Goal: Task Accomplishment & Management: Use online tool/utility

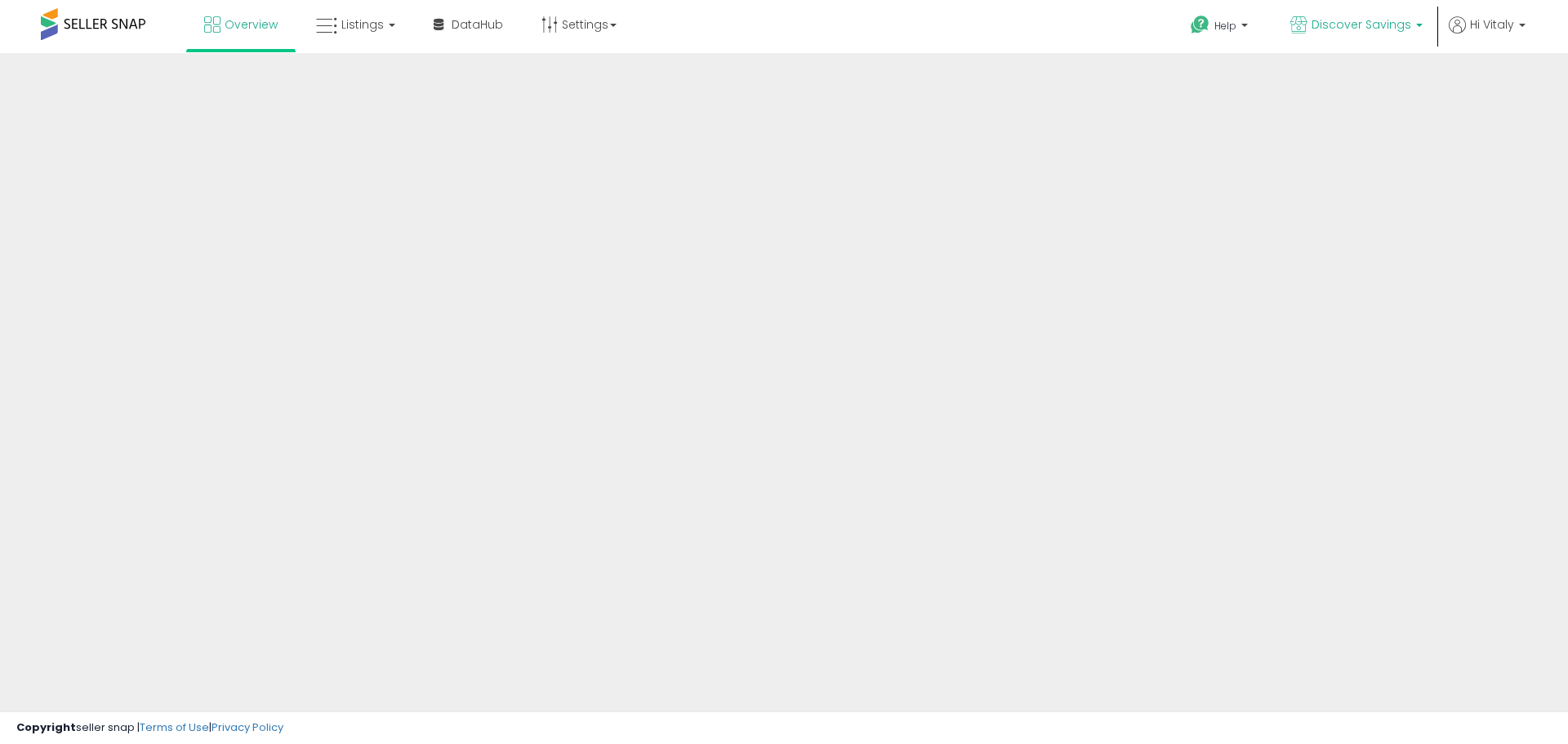
click at [1359, 32] on span "Discover Savings" at bounding box center [1361, 24] width 100 height 16
click at [1343, 28] on span "Discover Savings" at bounding box center [1361, 24] width 100 height 16
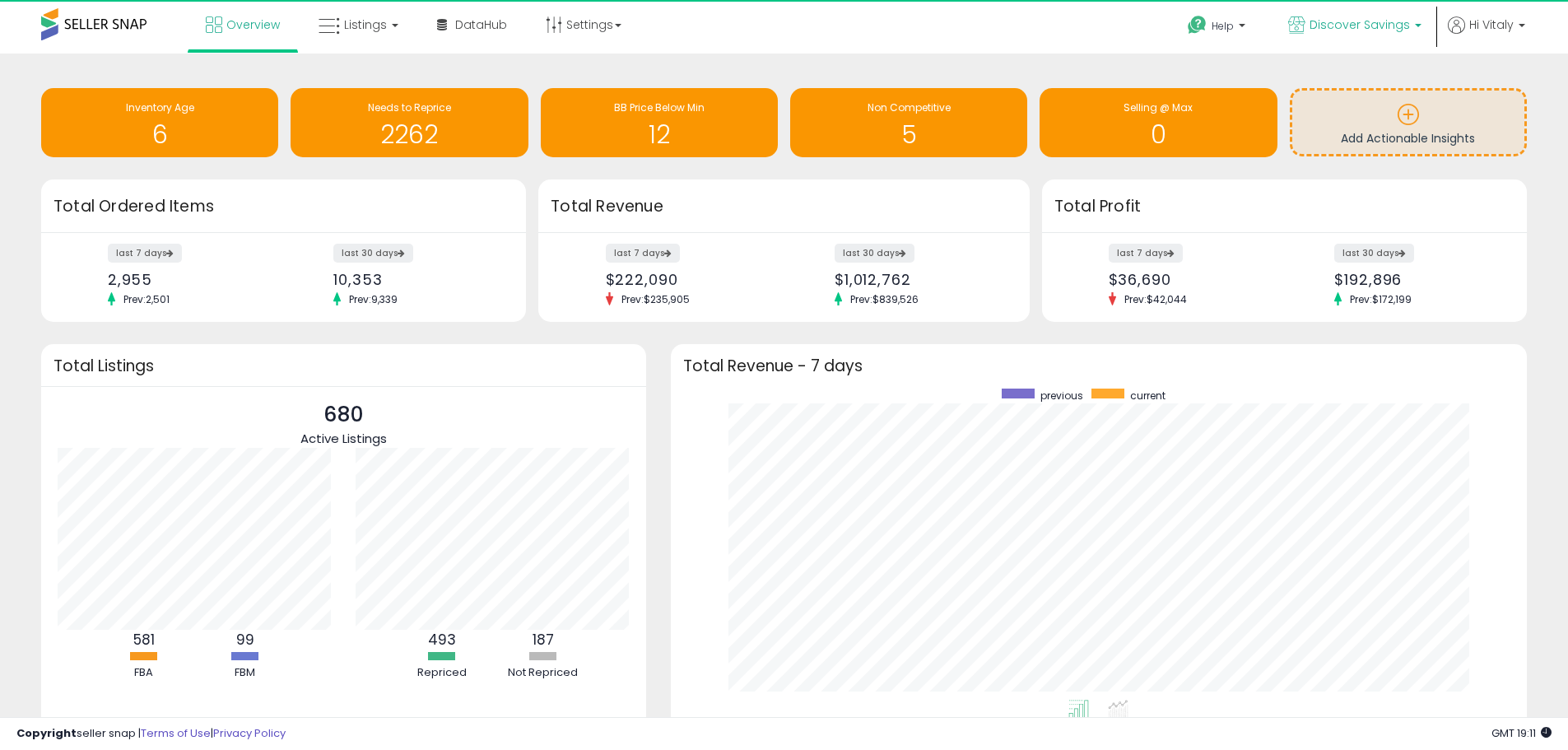
click at [1354, 28] on span "Discover Savings" at bounding box center [1360, 24] width 101 height 17
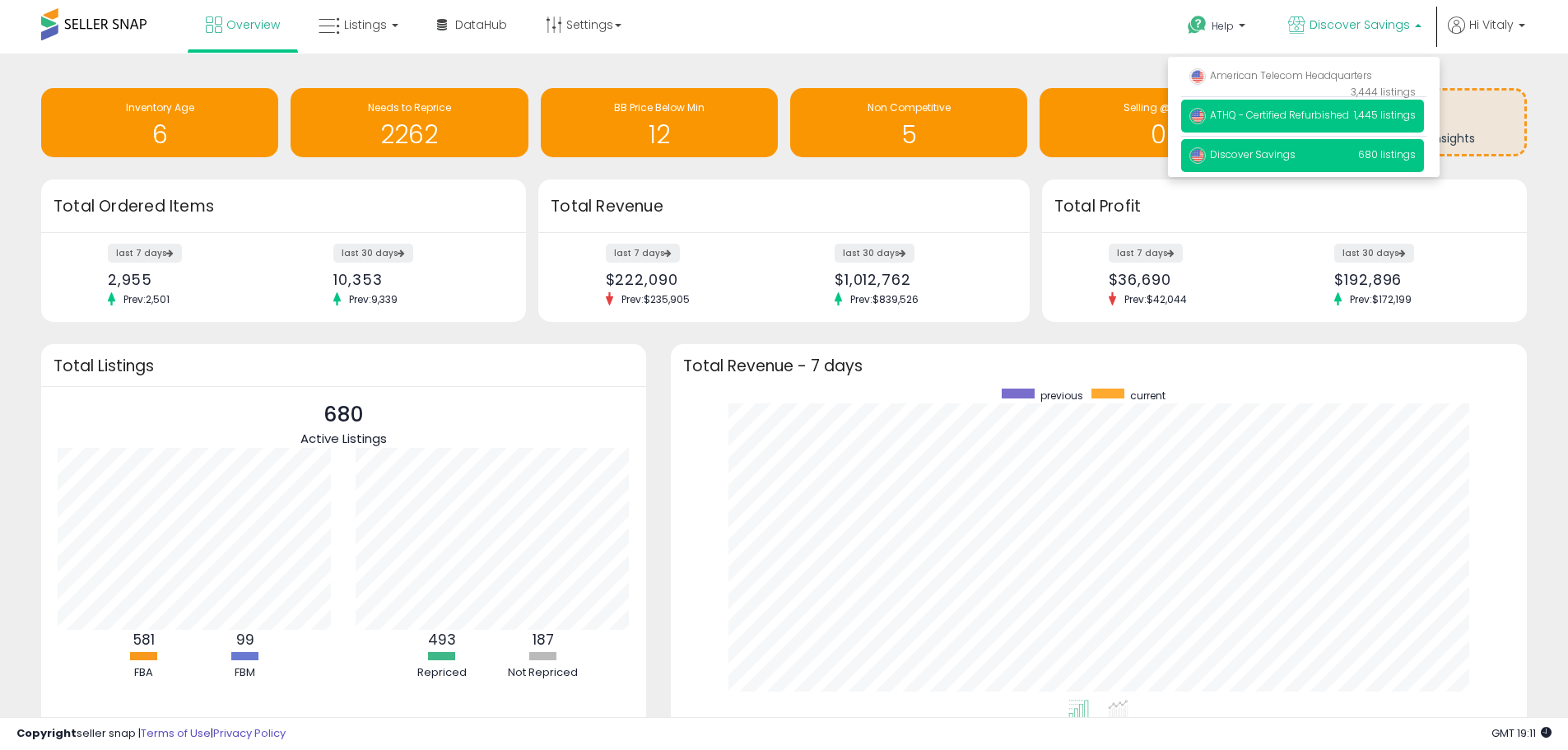
click at [1317, 112] on span "ATHQ - Certified Refurbished" at bounding box center [1270, 115] width 160 height 14
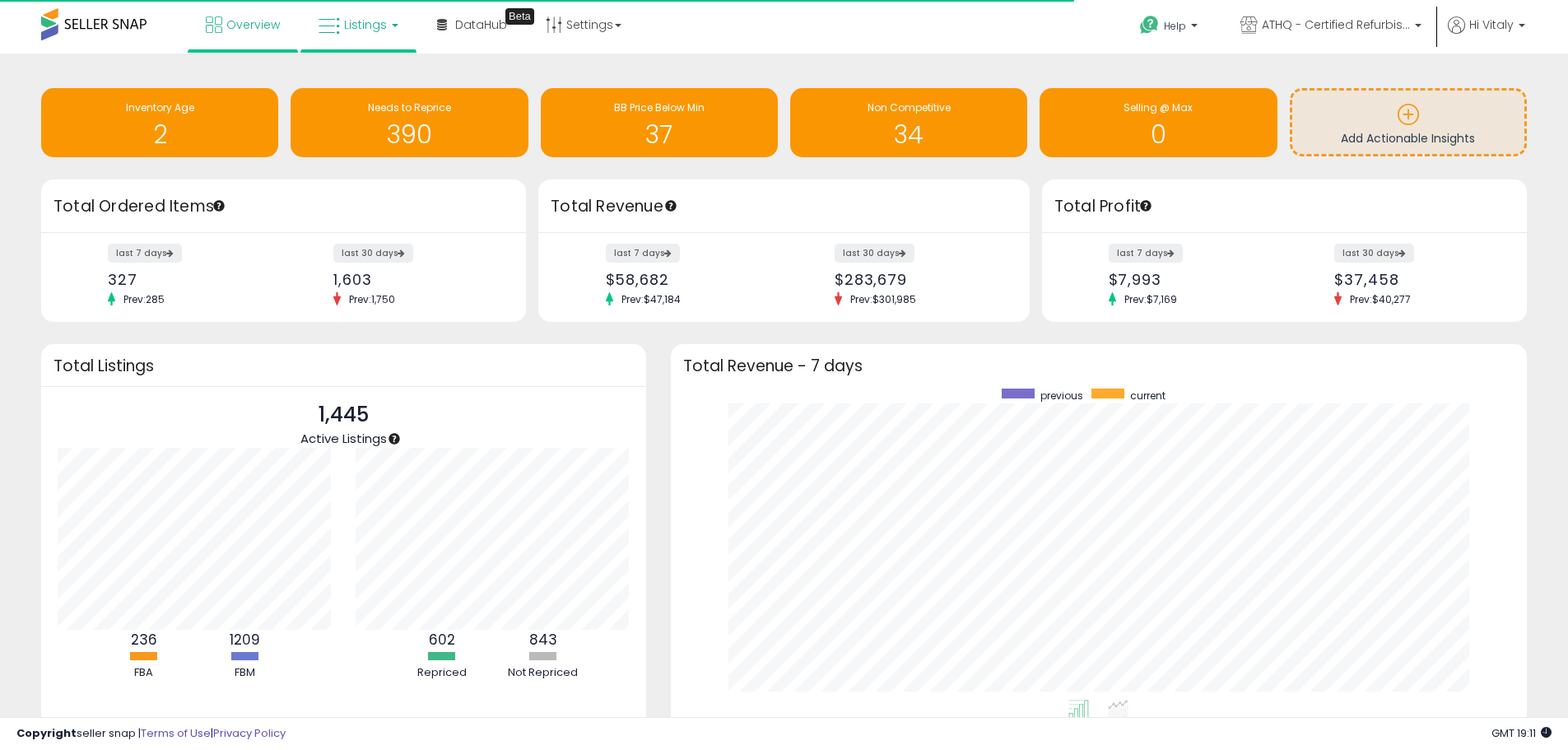
click at [347, 33] on link "Listings" at bounding box center [358, 24] width 104 height 50
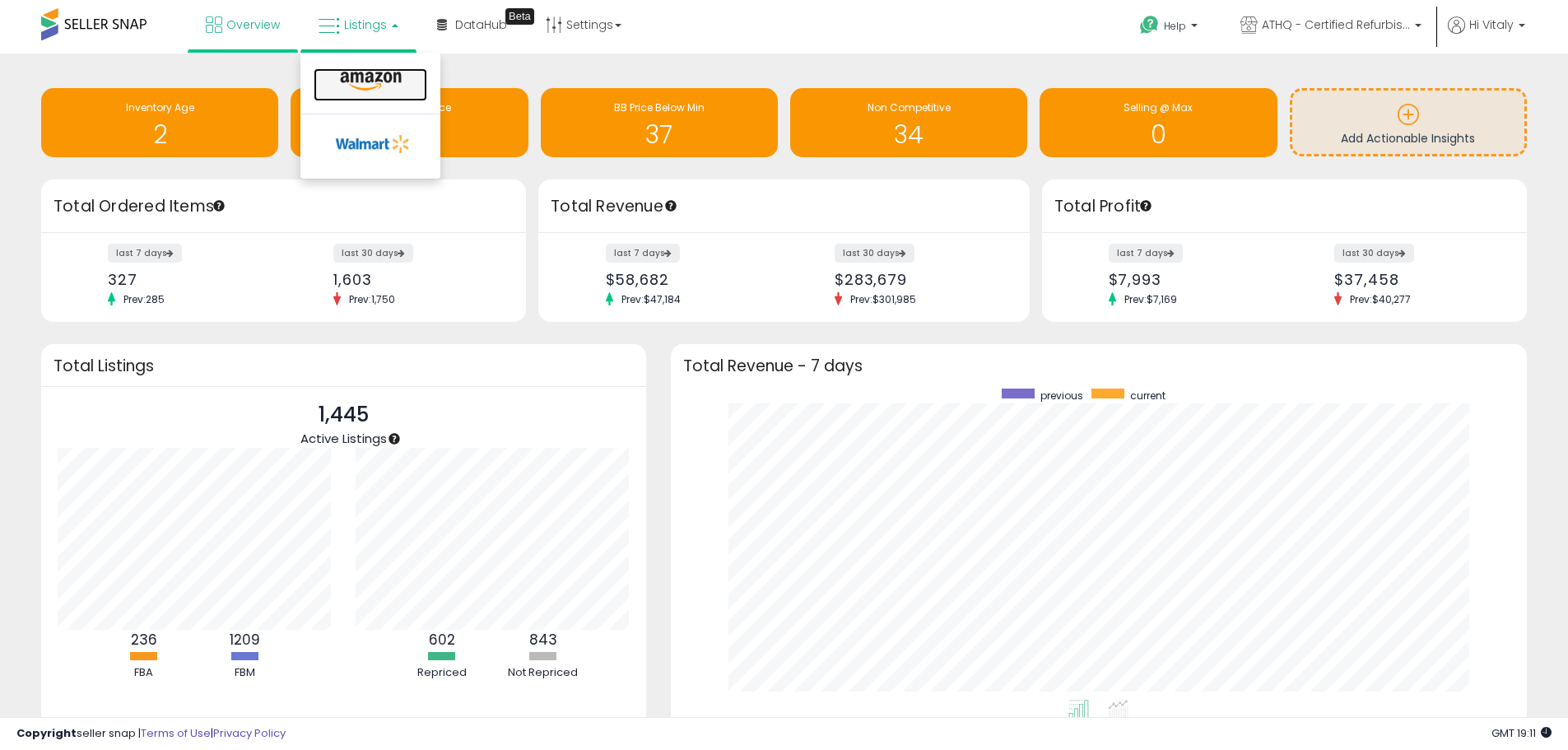
click at [364, 77] on icon at bounding box center [370, 81] width 71 height 22
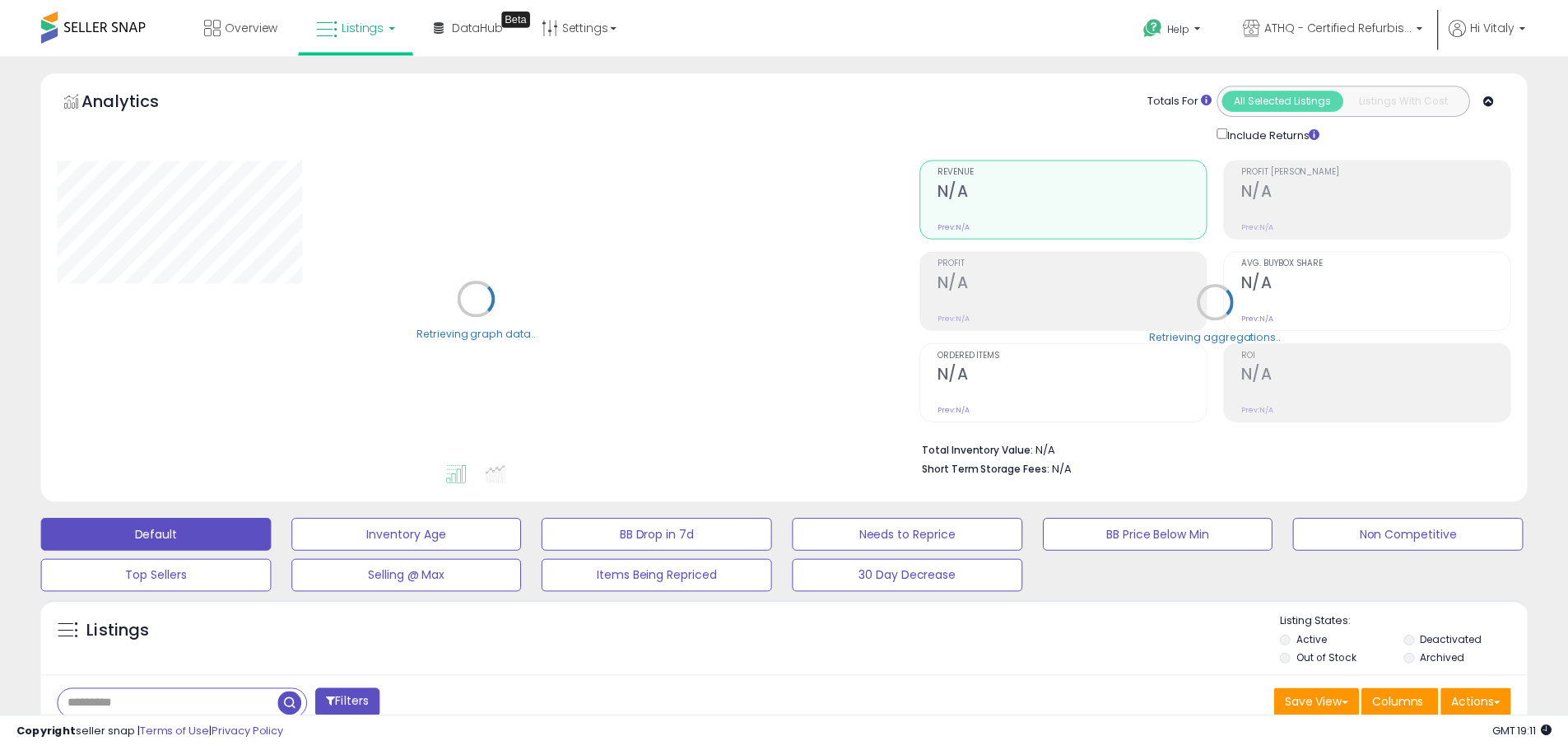
scroll to position [494, 0]
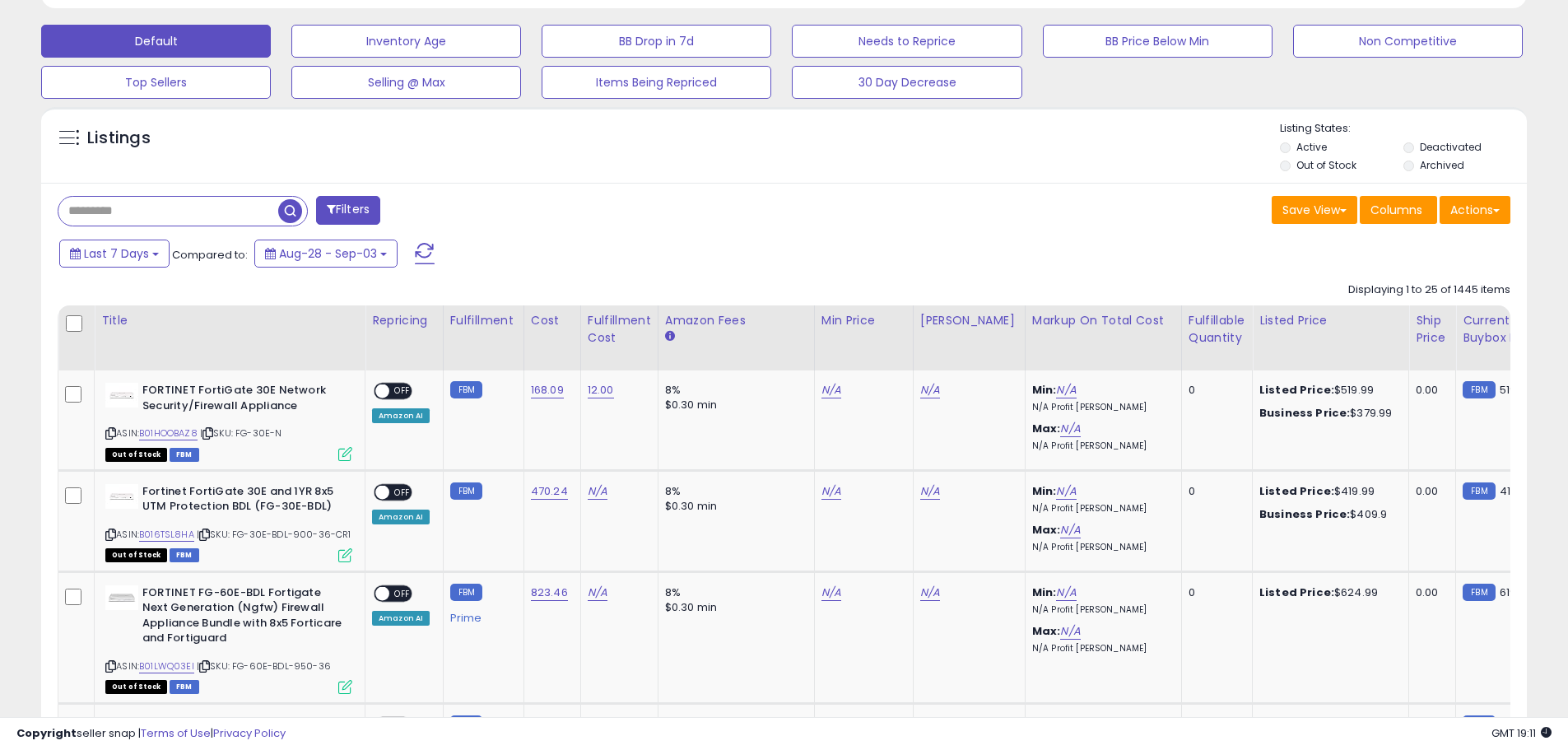
click at [197, 207] on input "text" at bounding box center [168, 210] width 220 height 29
paste input "********"
type input "********"
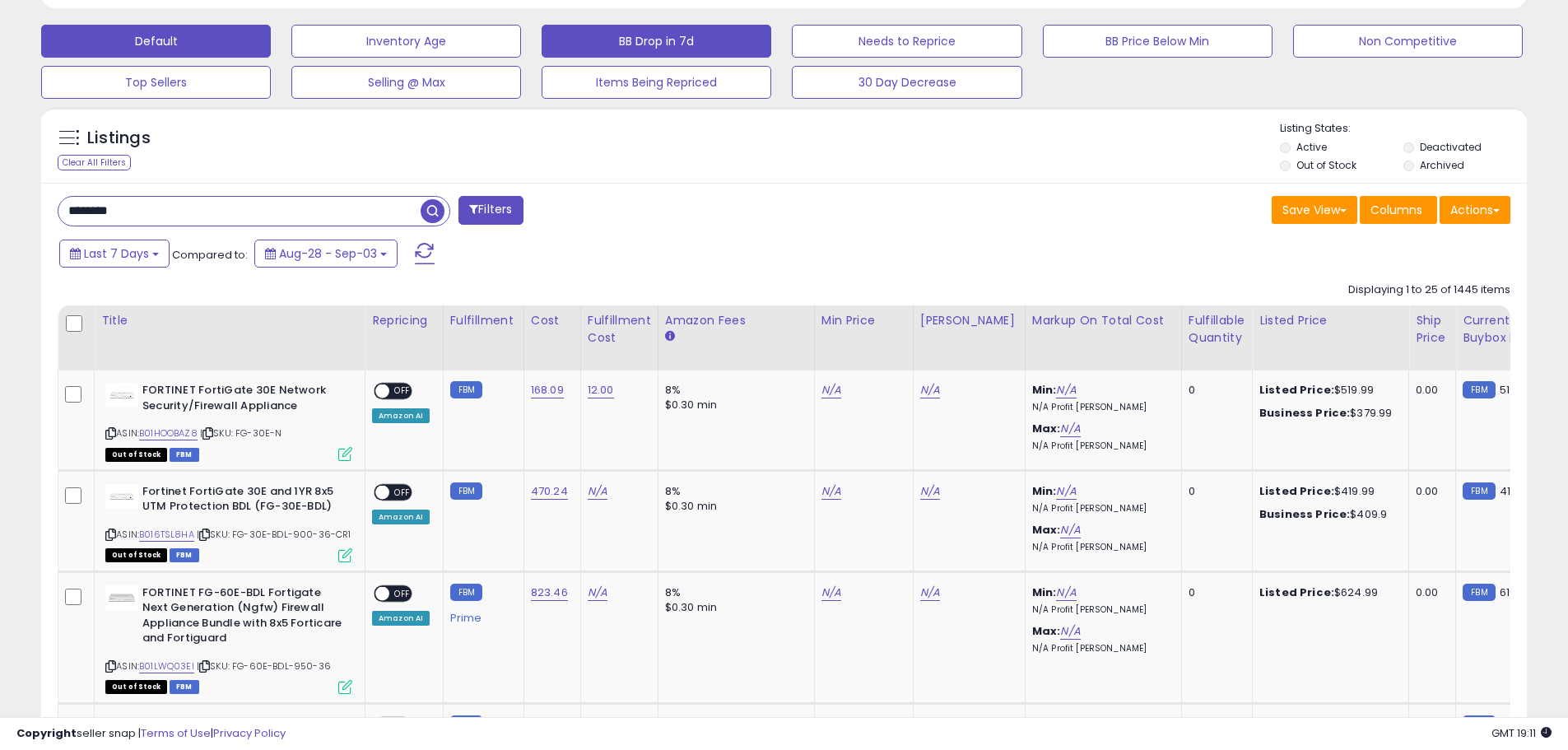
drag, startPoint x: 434, startPoint y: 208, endPoint x: 604, endPoint y: 262, distance: 178.4
click at [434, 208] on span "button" at bounding box center [432, 210] width 23 height 23
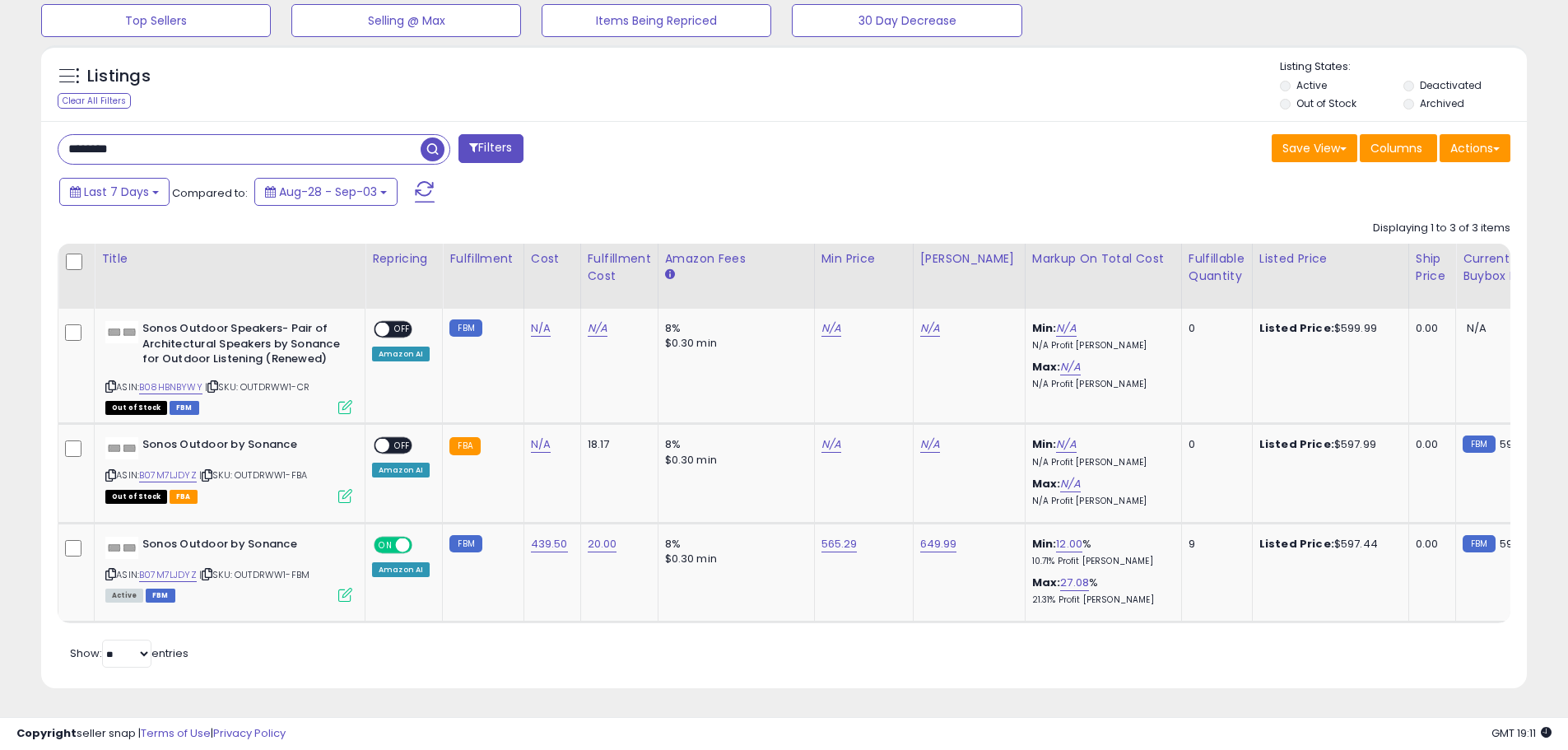
scroll to position [337, 862]
